Goal: Task Accomplishment & Management: Use online tool/utility

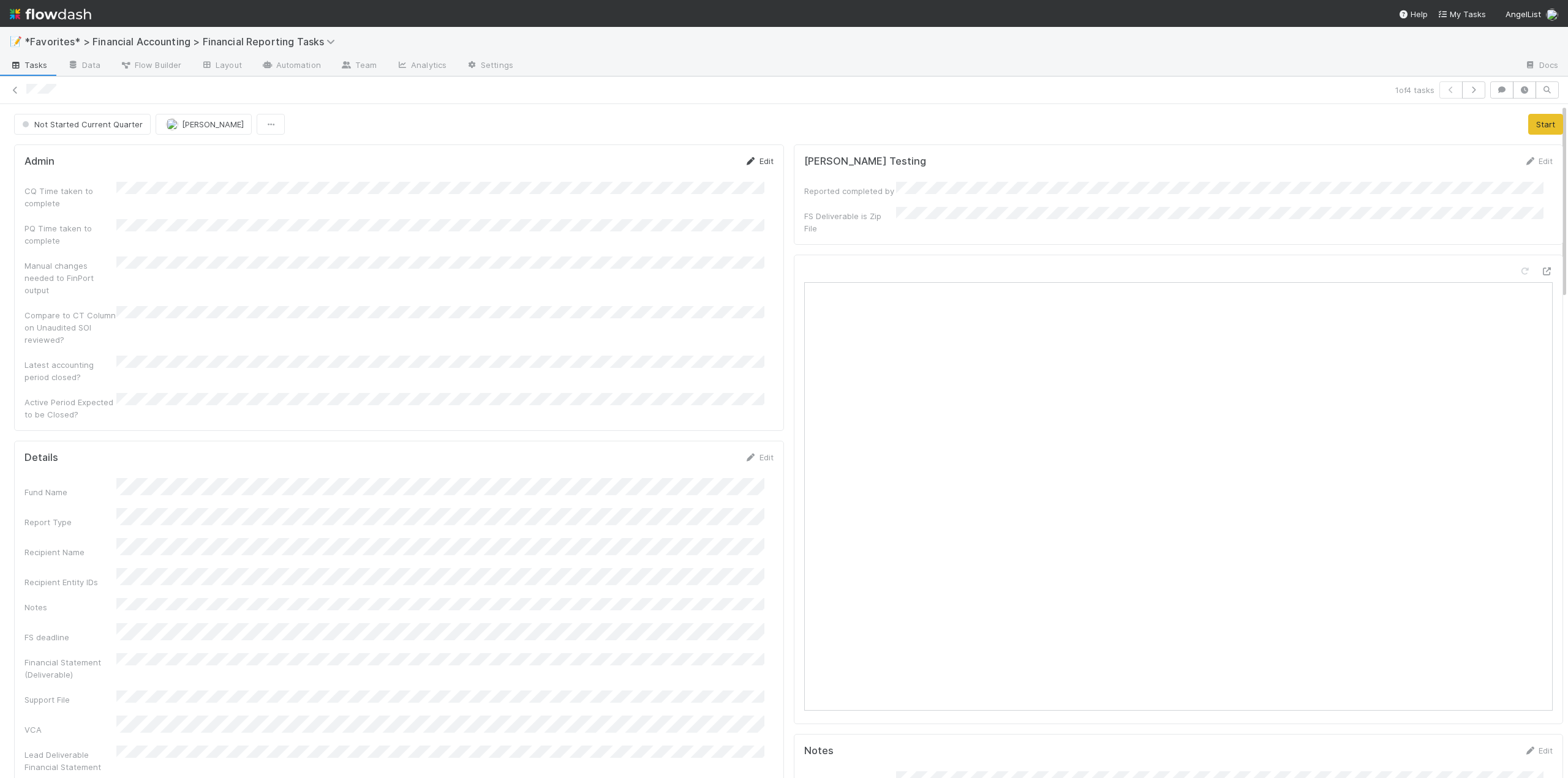
click at [763, 158] on link "Edit" at bounding box center [758, 160] width 28 height 9
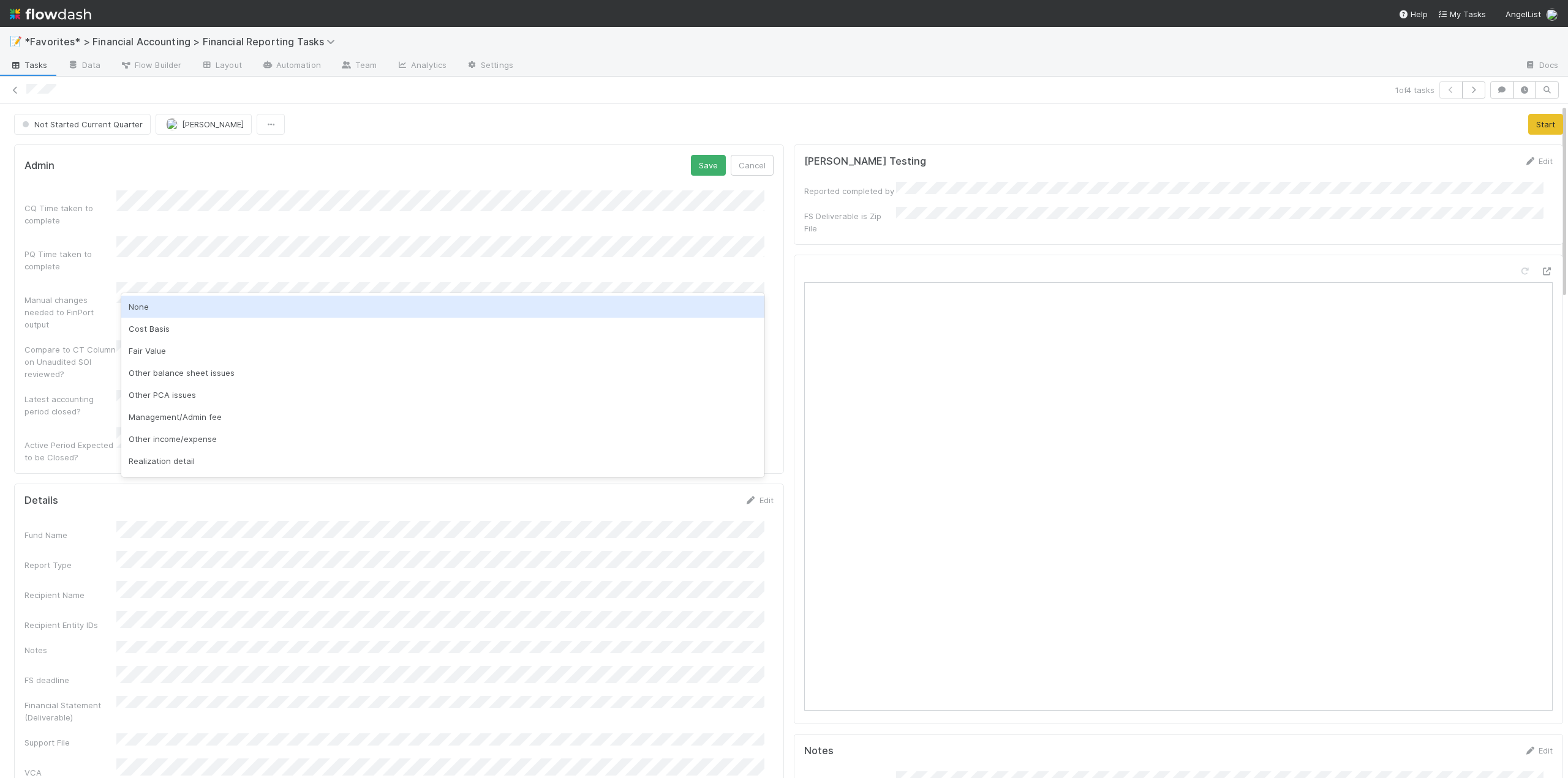
click at [145, 308] on div "None" at bounding box center [442, 307] width 643 height 22
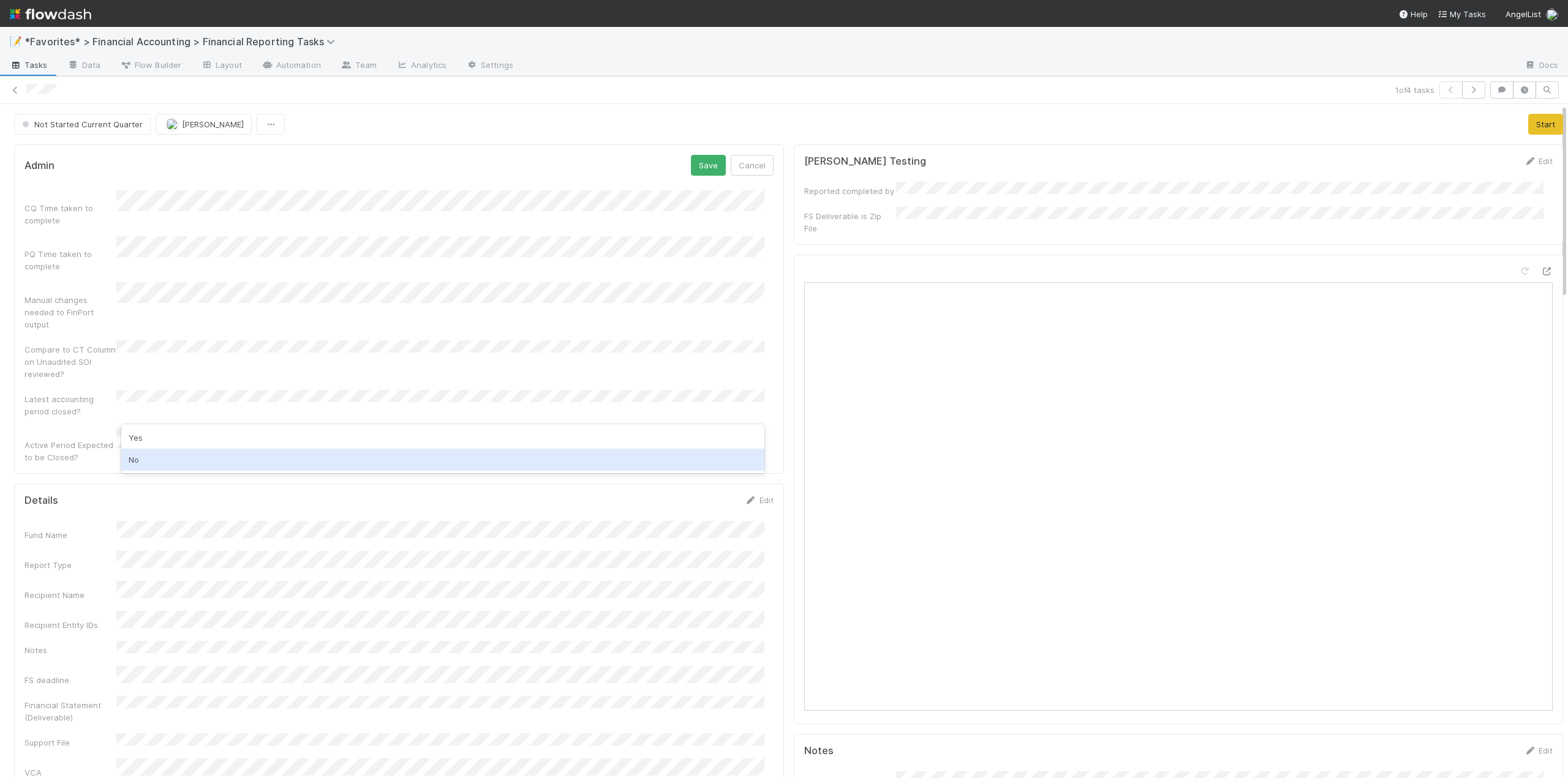
click at [144, 458] on div "No" at bounding box center [442, 460] width 643 height 22
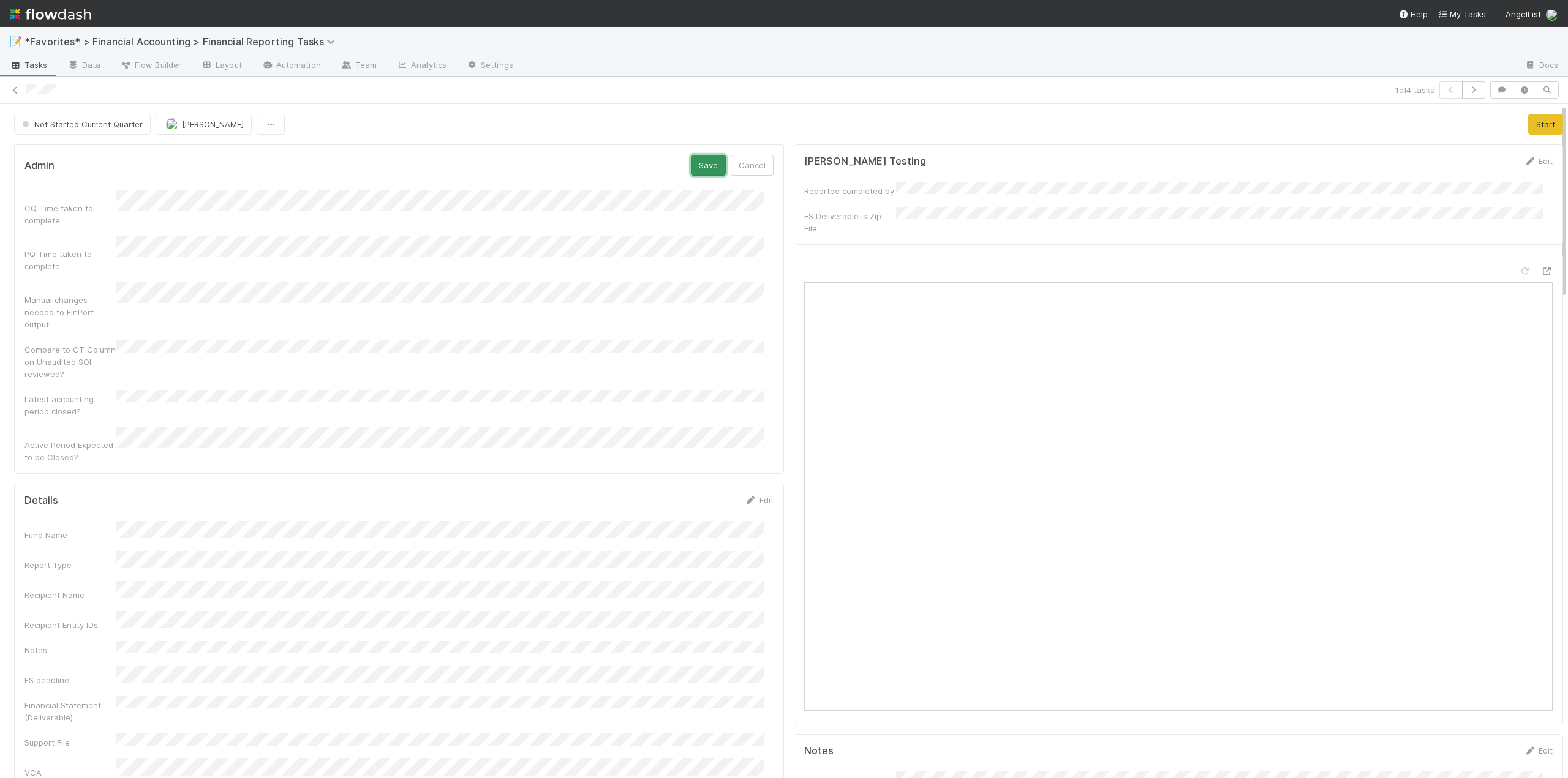
click at [691, 171] on button "Save" at bounding box center [708, 165] width 35 height 21
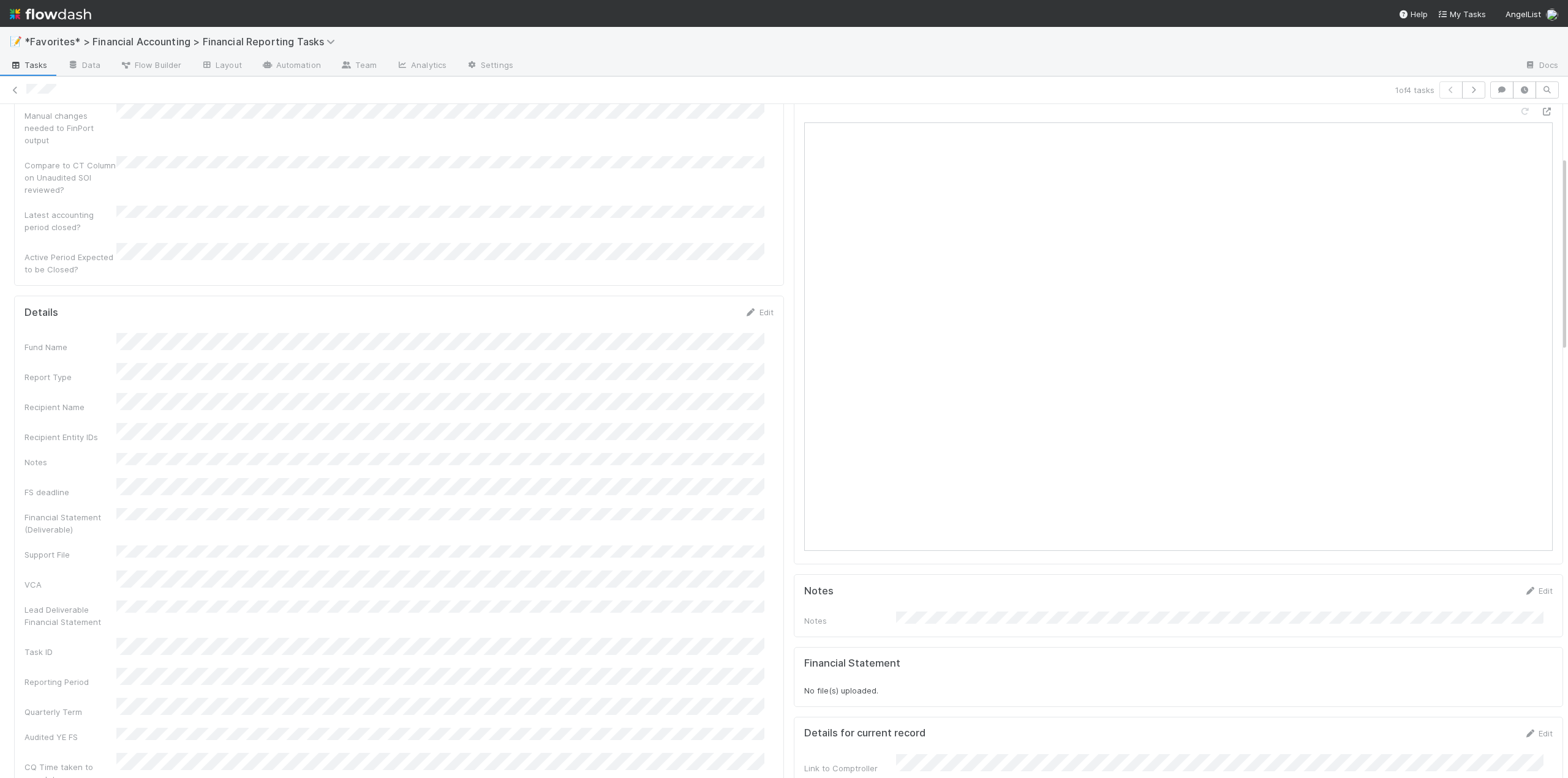
scroll to position [183, 0]
click at [756, 283] on link "Edit" at bounding box center [758, 287] width 28 height 9
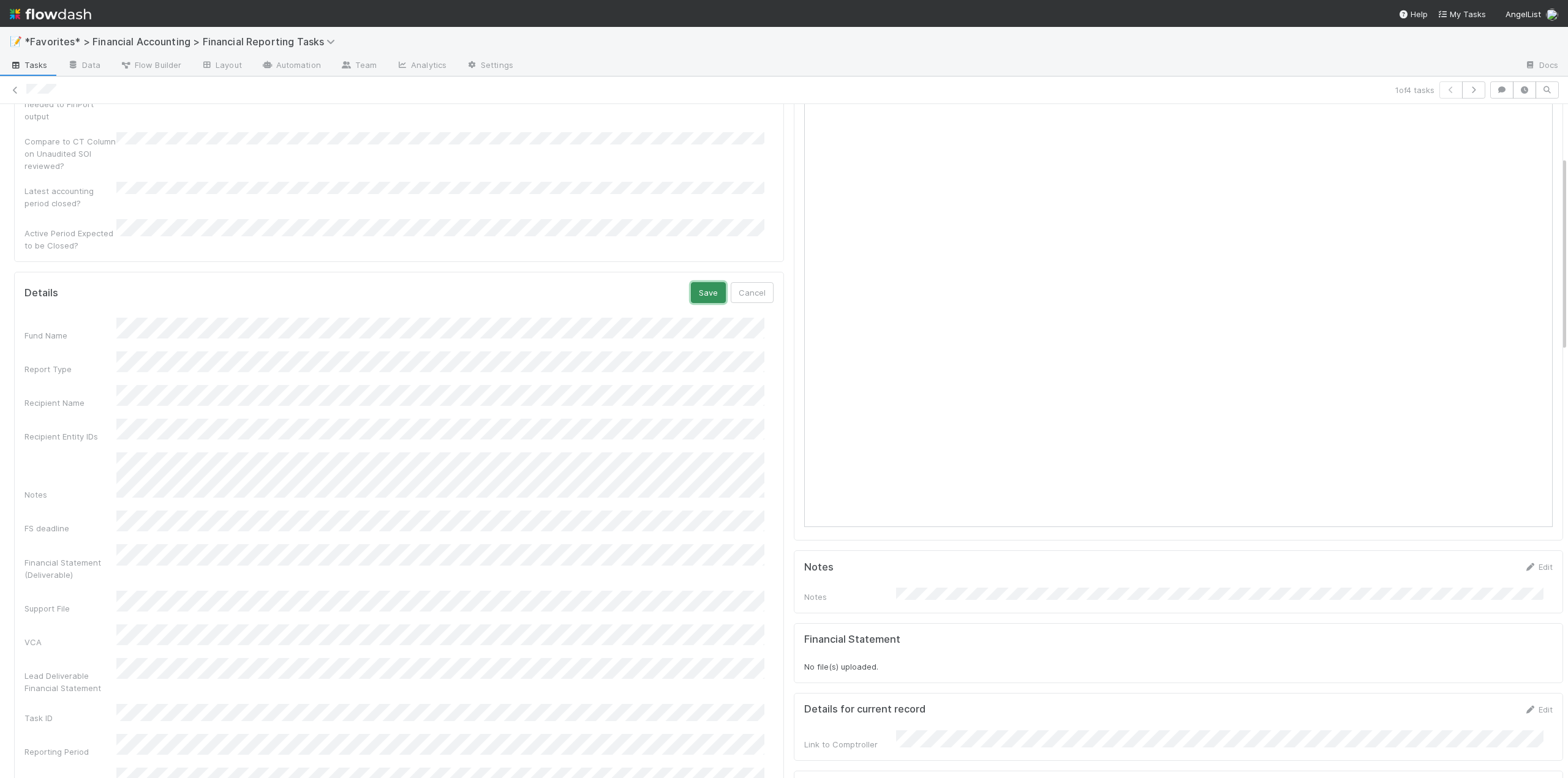
click at [703, 282] on button "Save" at bounding box center [708, 293] width 35 height 21
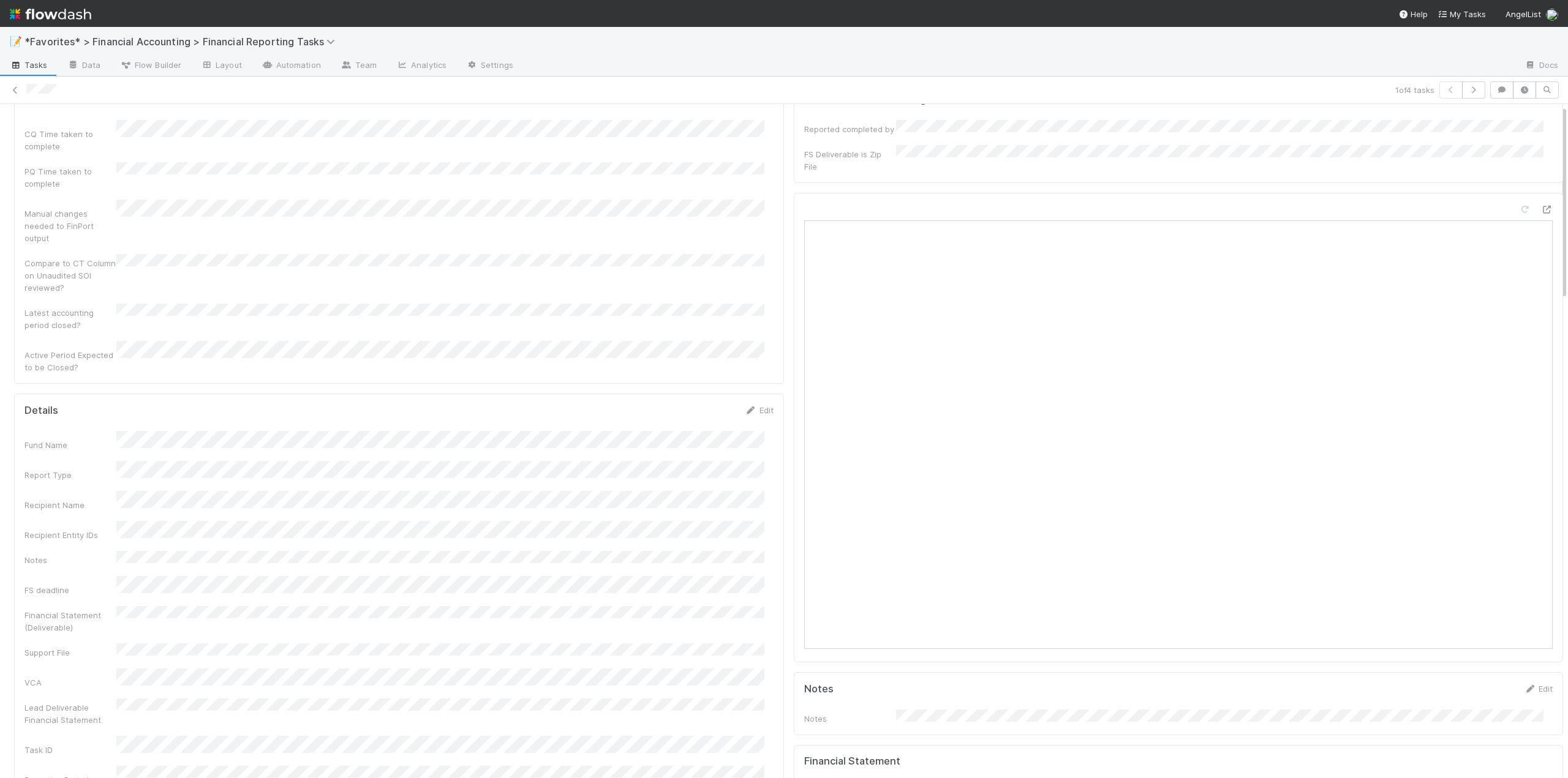
scroll to position [0, 0]
click at [1528, 126] on button "Start" at bounding box center [1545, 124] width 35 height 21
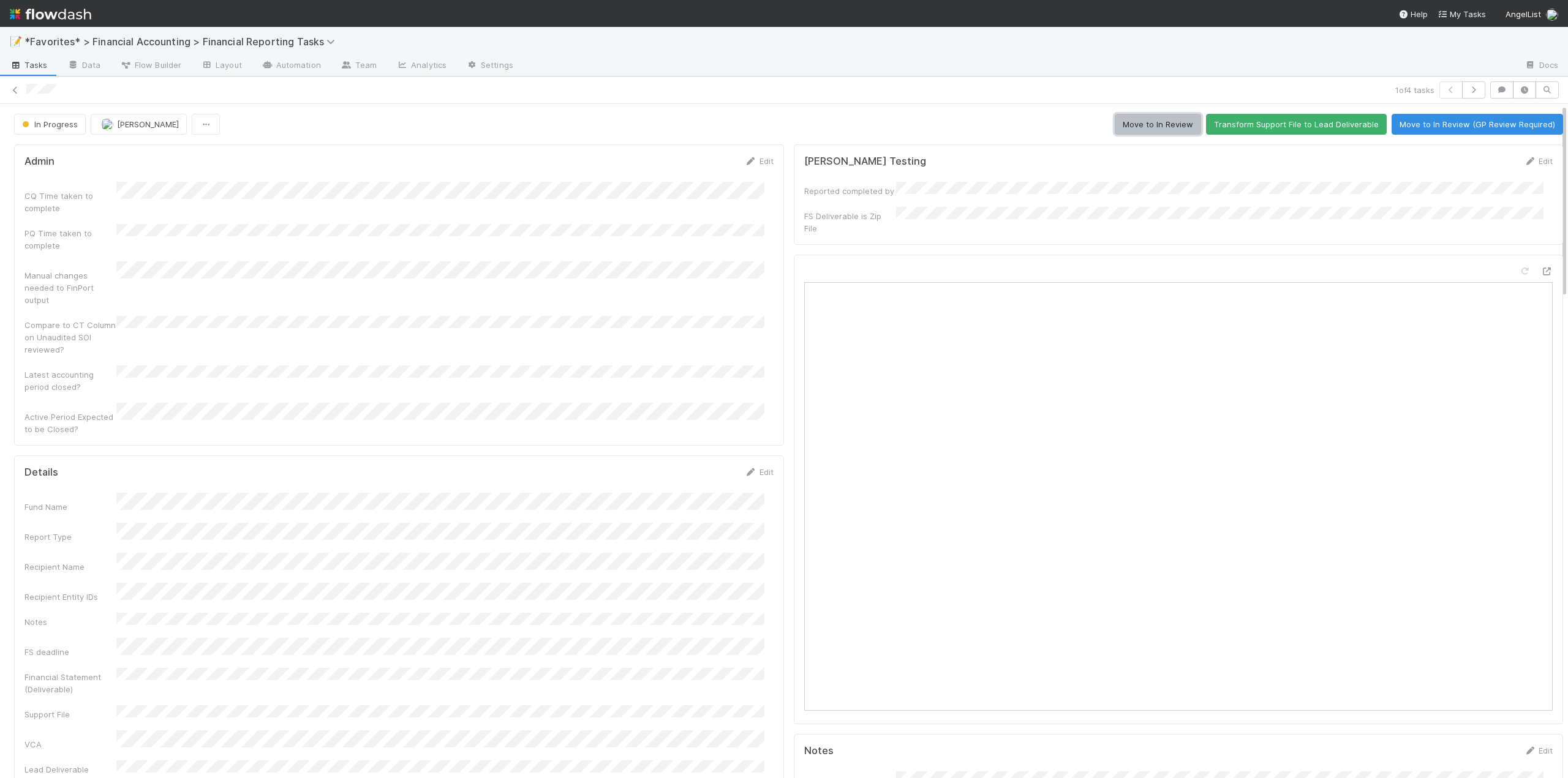
click at [1147, 124] on button "Move to In Review" at bounding box center [1157, 124] width 86 height 21
click at [750, 161] on link "Edit" at bounding box center [758, 160] width 28 height 9
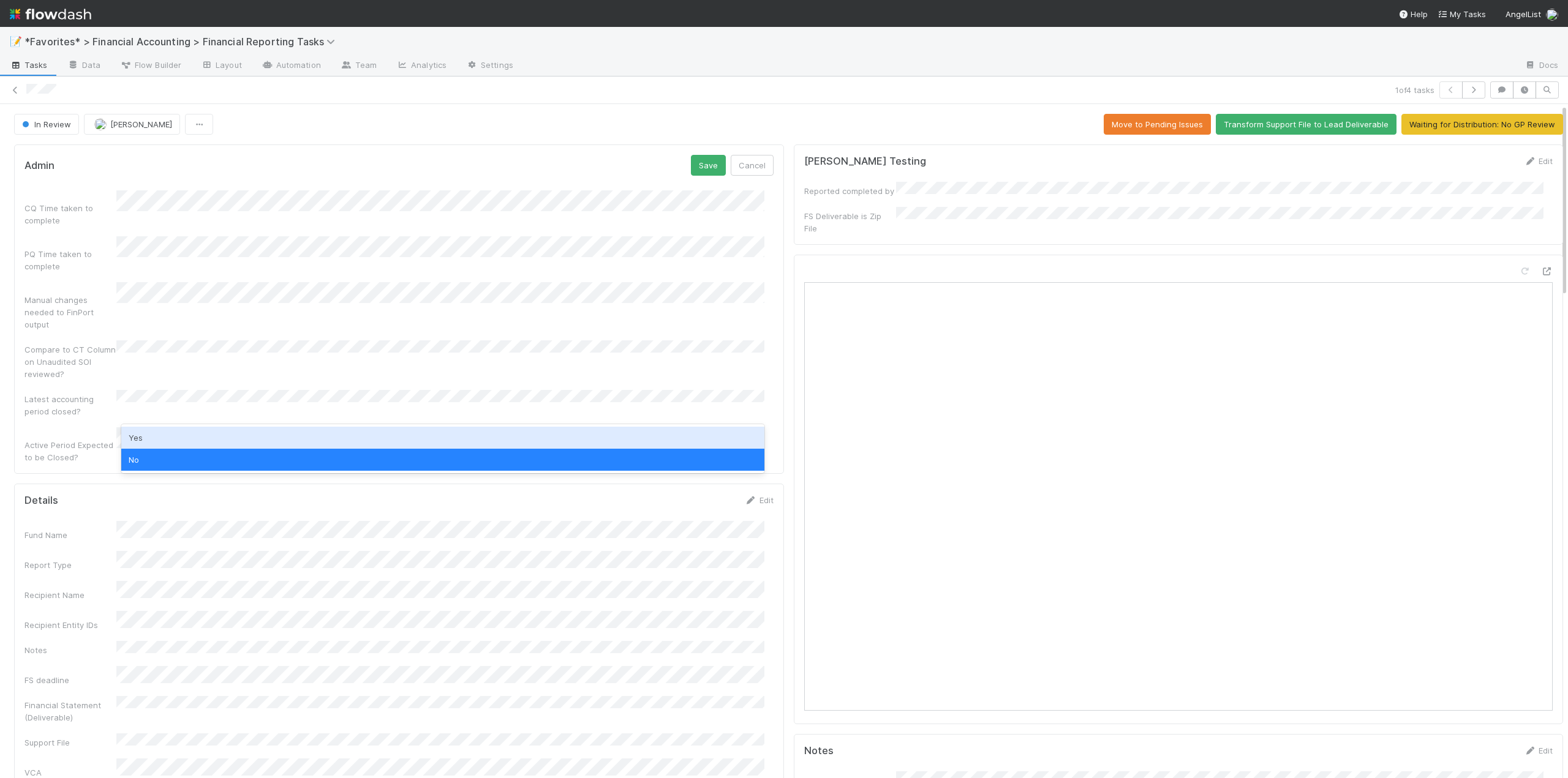
click at [143, 430] on div "Yes" at bounding box center [442, 438] width 643 height 22
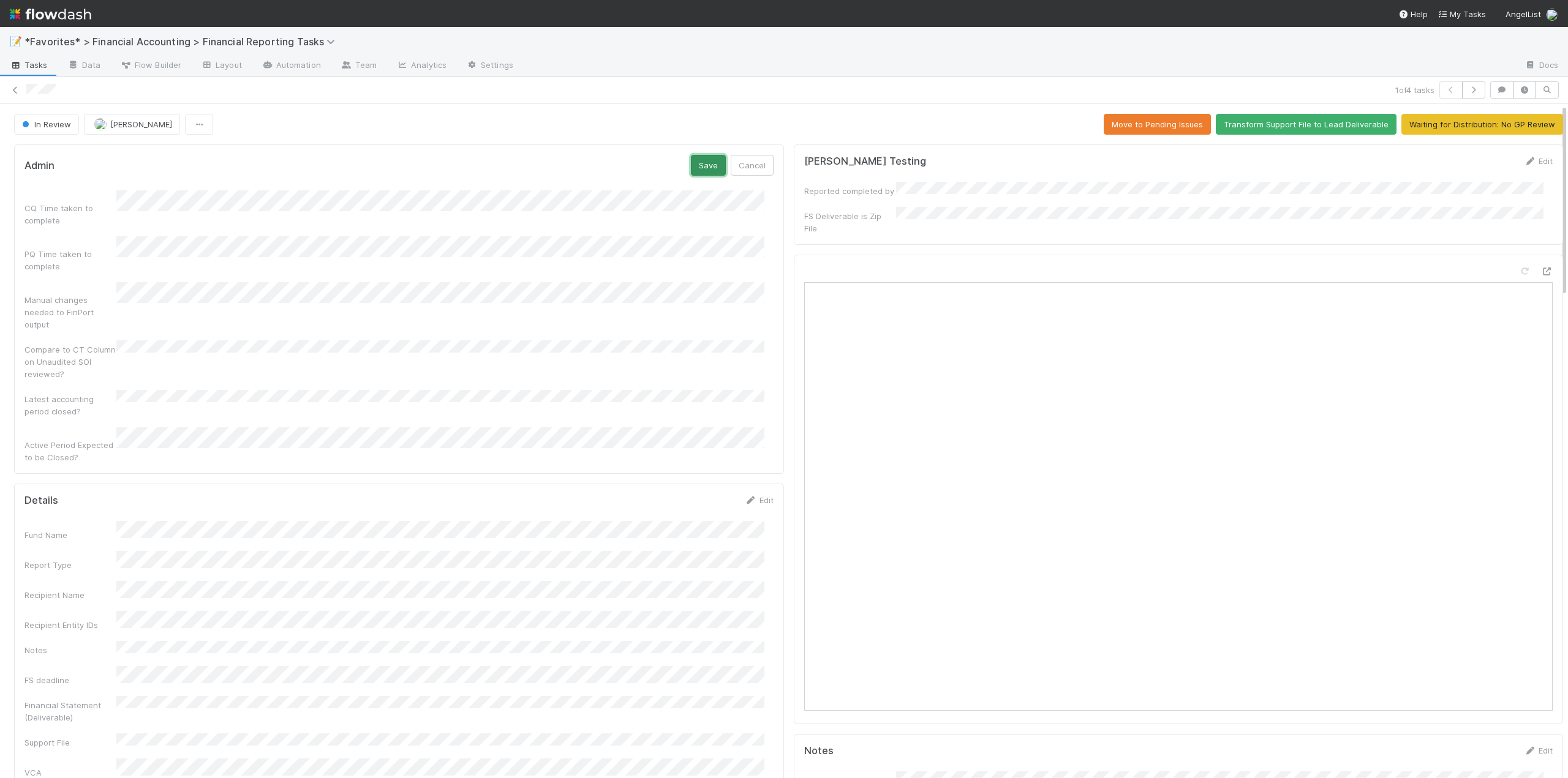
click at [702, 164] on button "Save" at bounding box center [708, 165] width 35 height 21
click at [761, 467] on link "Edit" at bounding box center [758, 472] width 28 height 9
click at [694, 466] on button "Save" at bounding box center [708, 476] width 35 height 21
click at [13, 86] on icon at bounding box center [15, 90] width 12 height 8
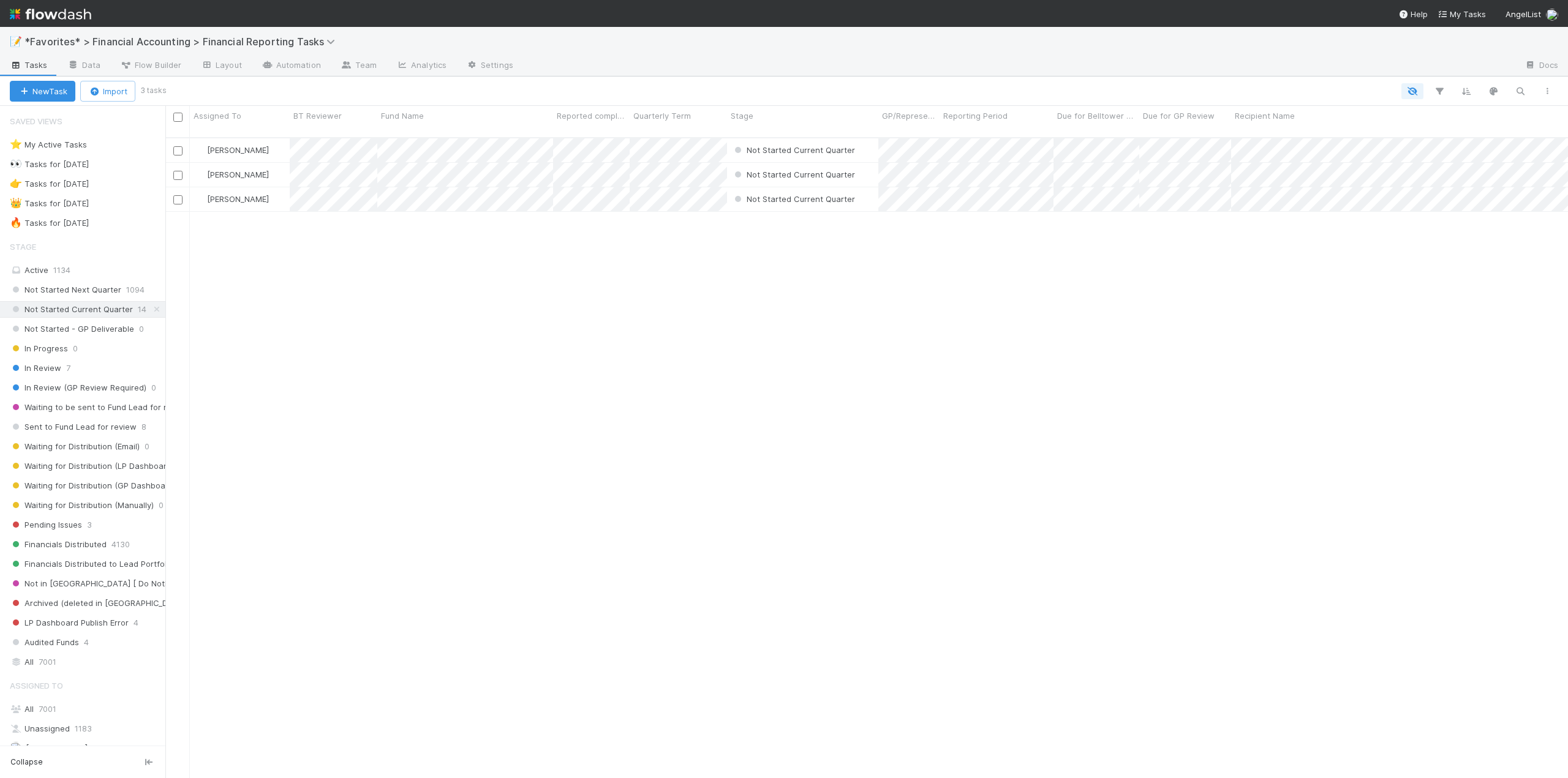
scroll to position [642, 1393]
